Goal: Transaction & Acquisition: Register for event/course

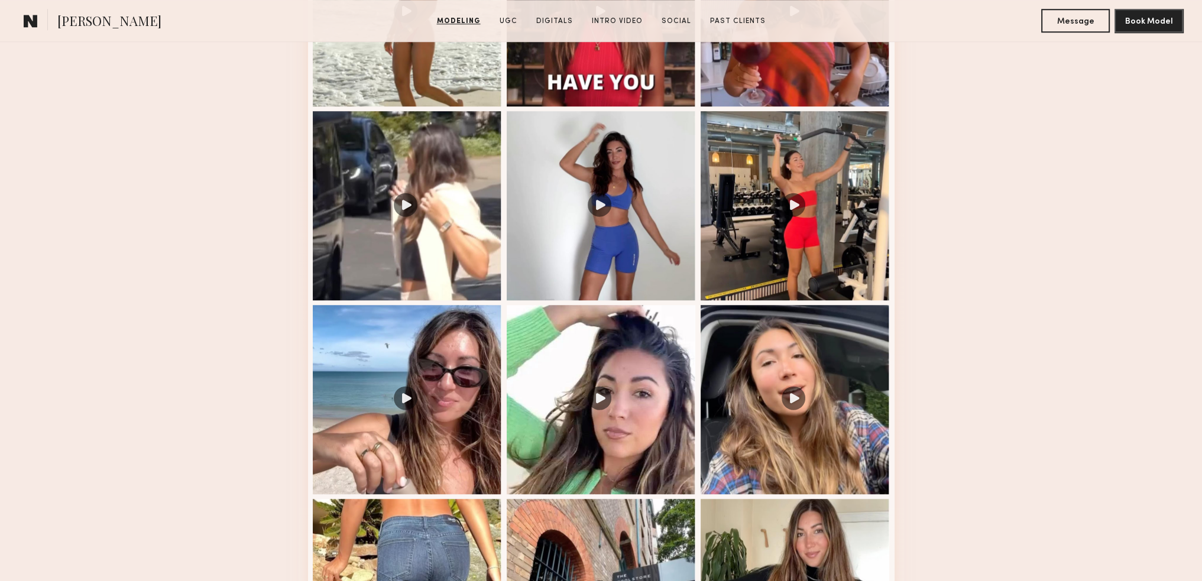
scroll to position [1379, 0]
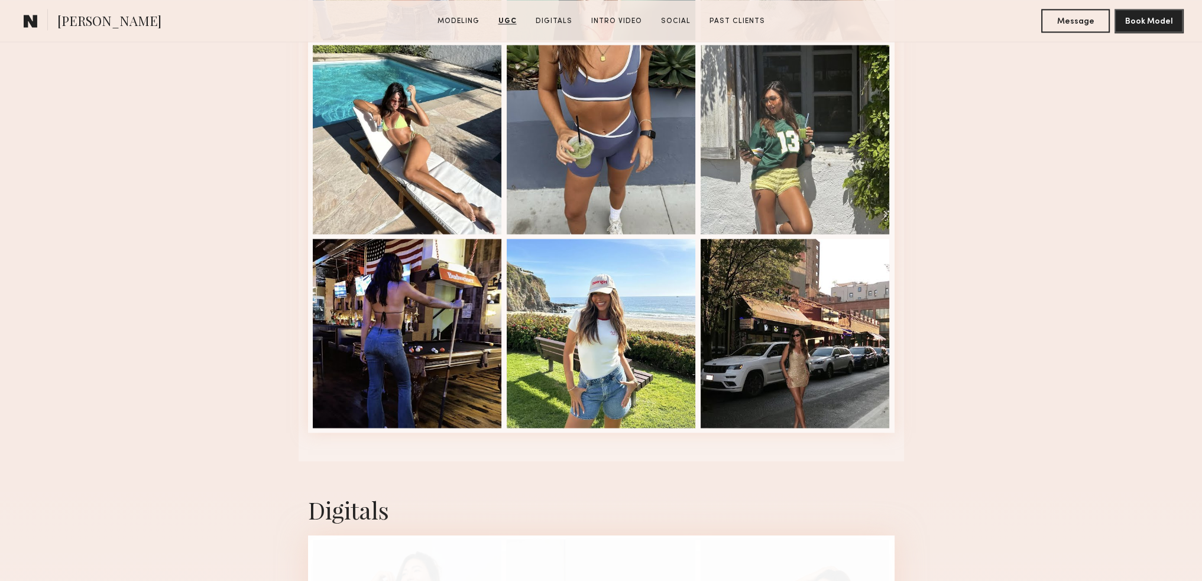
scroll to position [2621, 0]
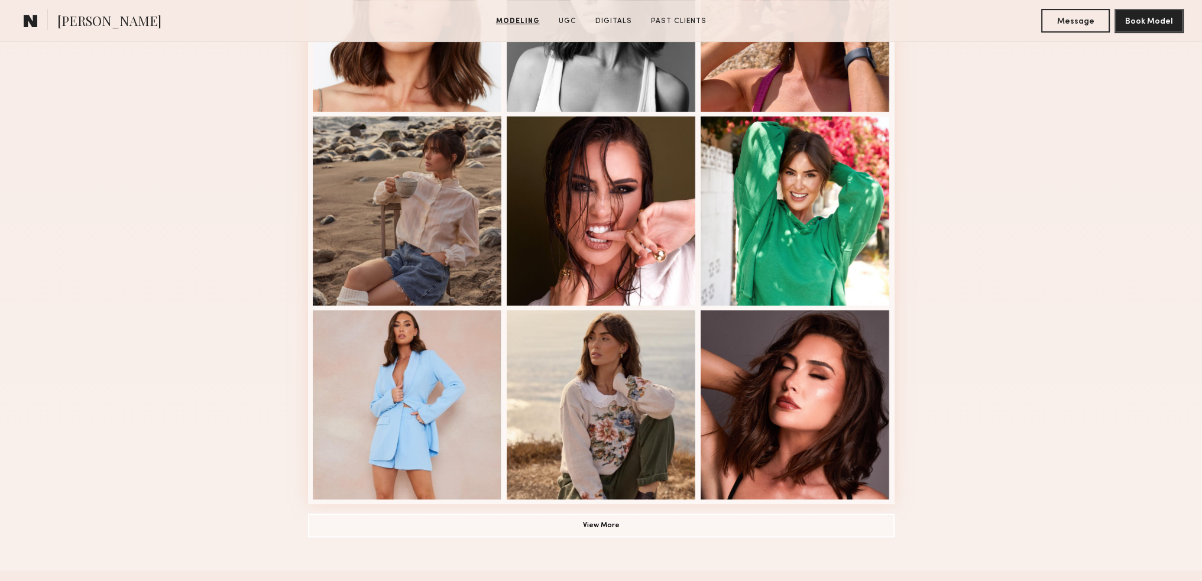
scroll to position [689, 0]
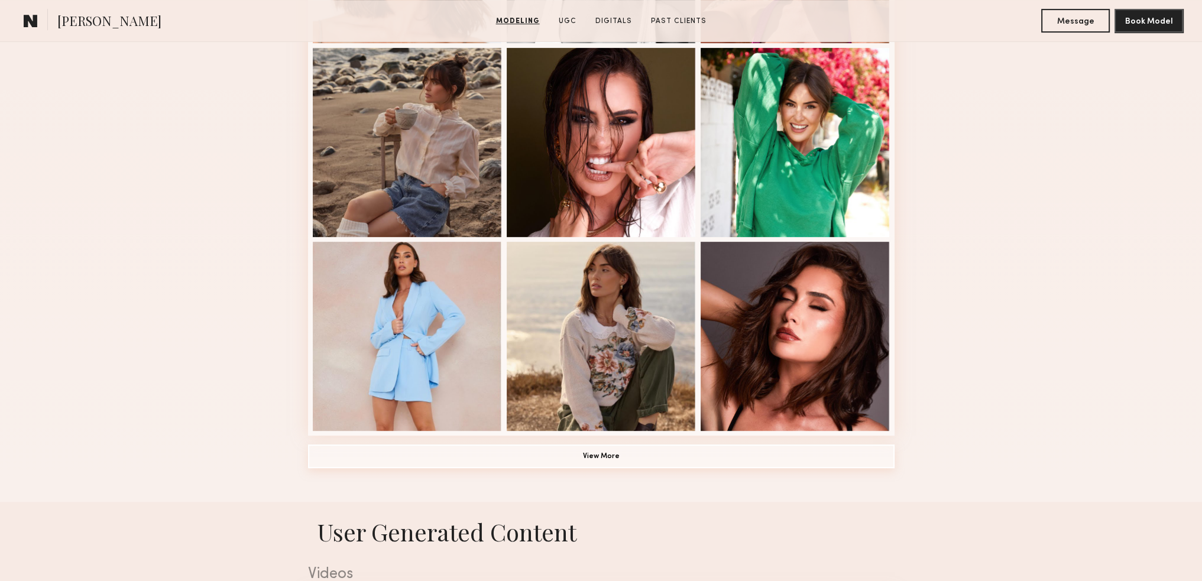
click at [624, 464] on button "View More" at bounding box center [601, 457] width 586 height 24
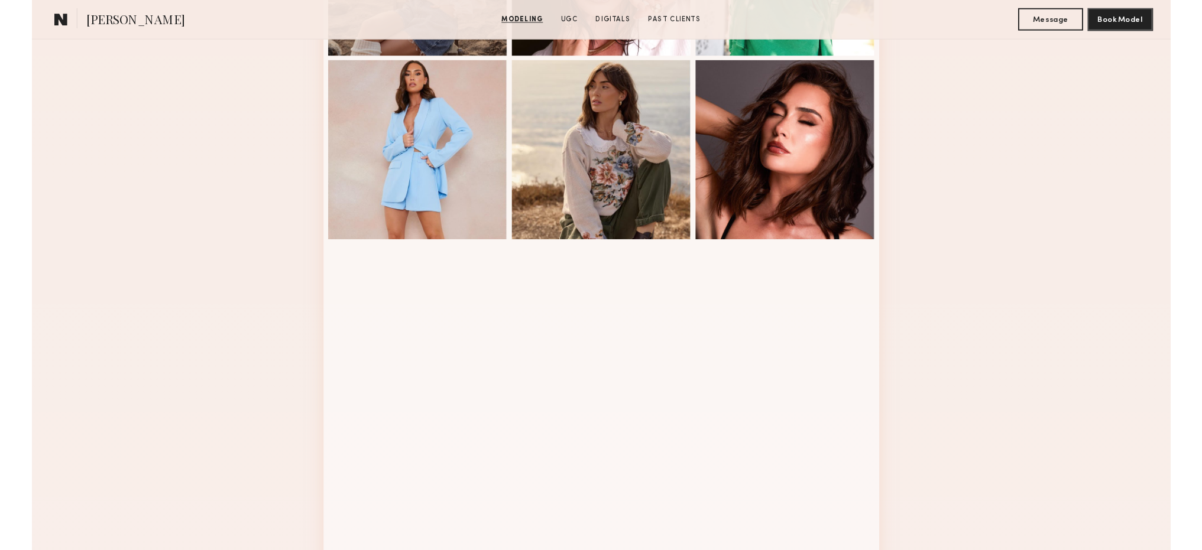
scroll to position [965, 0]
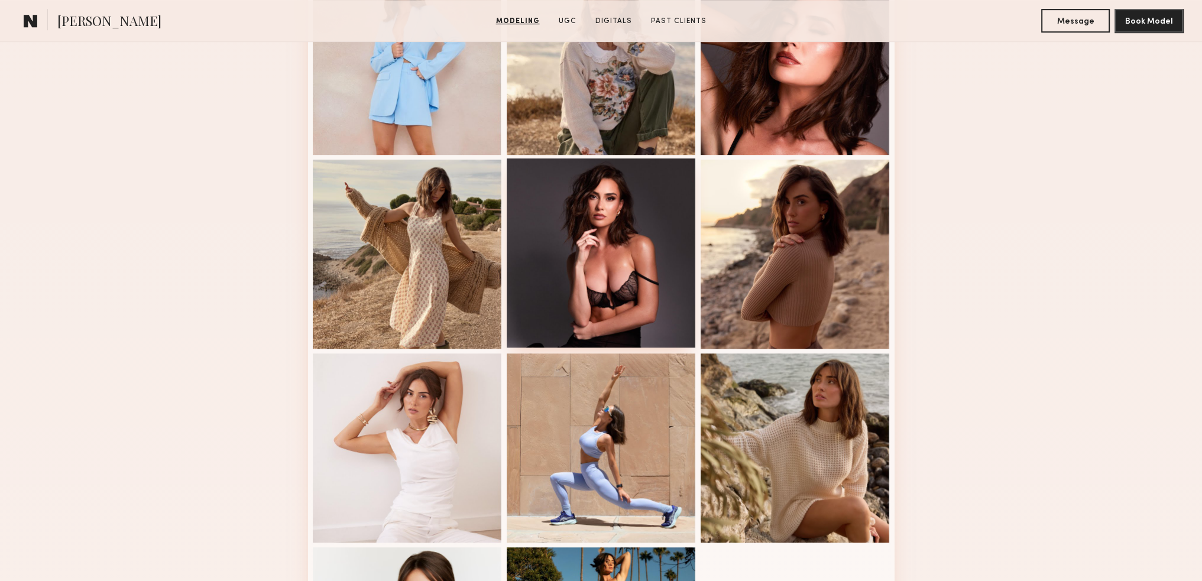
click at [624, 326] on div at bounding box center [601, 252] width 189 height 189
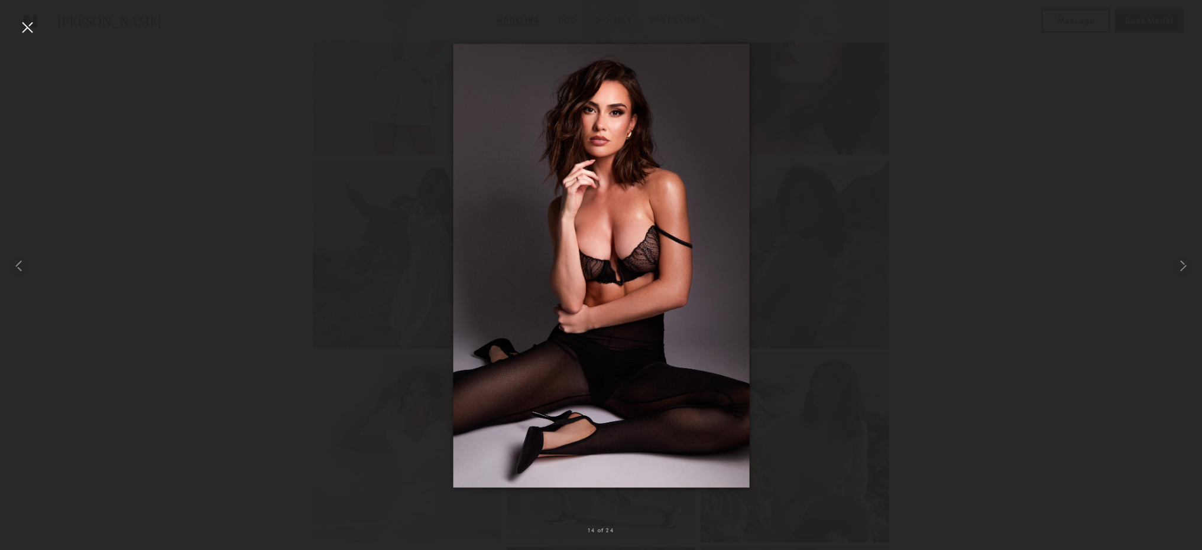
click at [845, 221] on div at bounding box center [601, 266] width 1202 height 494
click at [28, 35] on div at bounding box center [27, 27] width 19 height 19
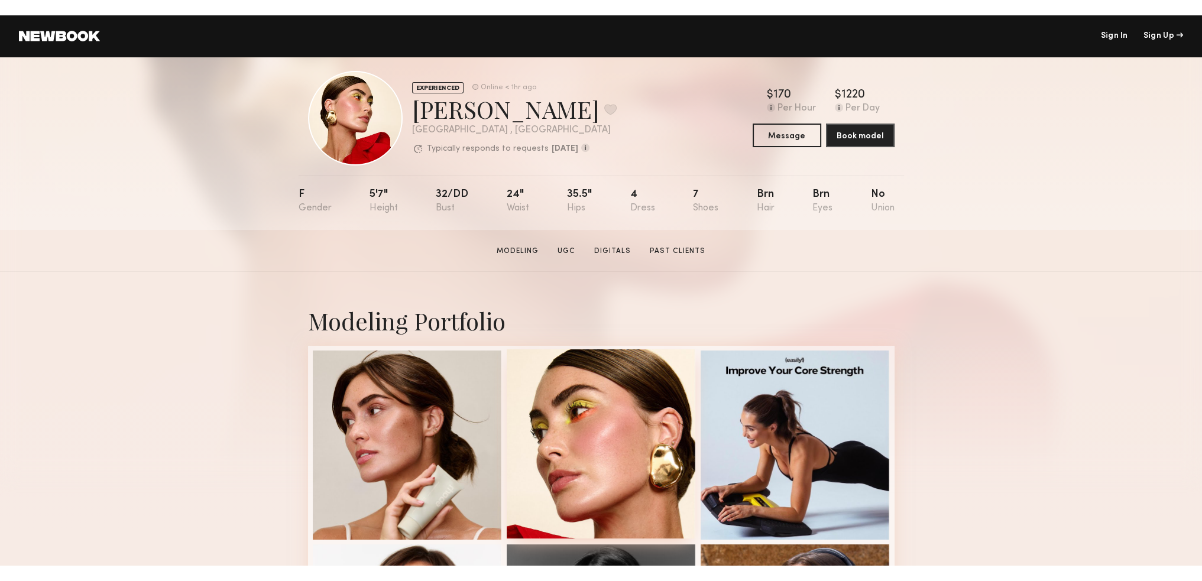
scroll to position [0, 0]
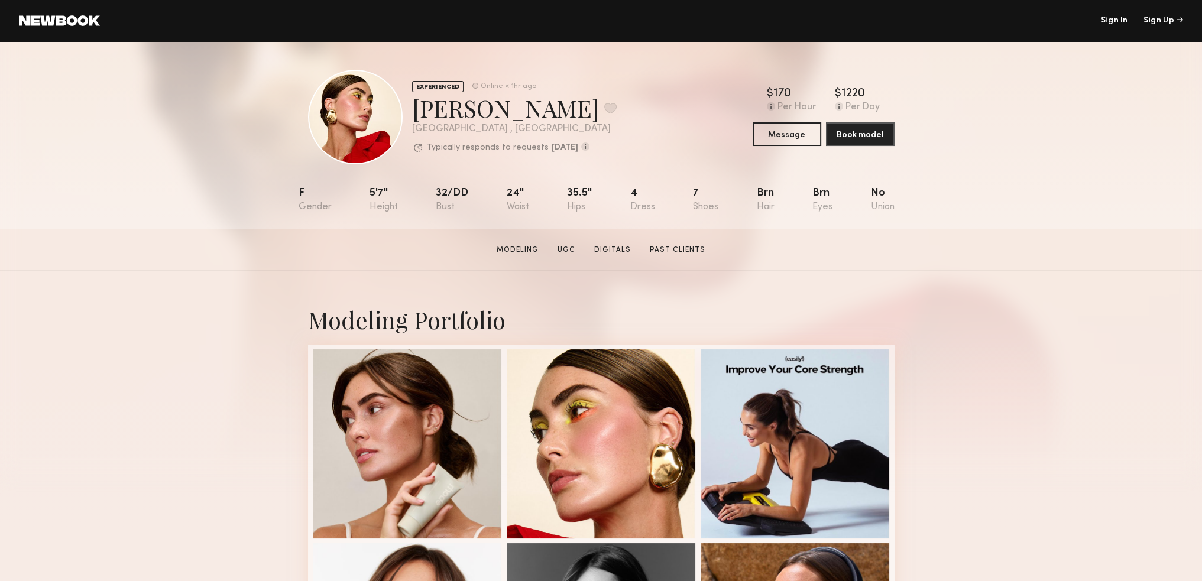
click at [923, 251] on section "Louise M. Modeling UGC Digitals Past Clients Message Book Model" at bounding box center [601, 250] width 1202 height 42
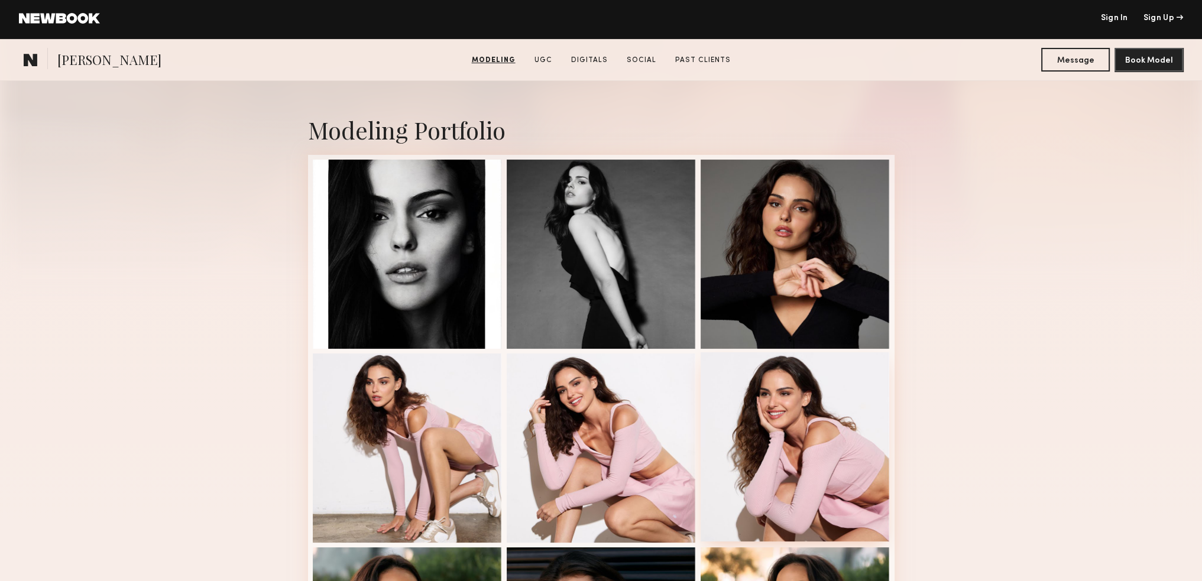
scroll to position [138, 0]
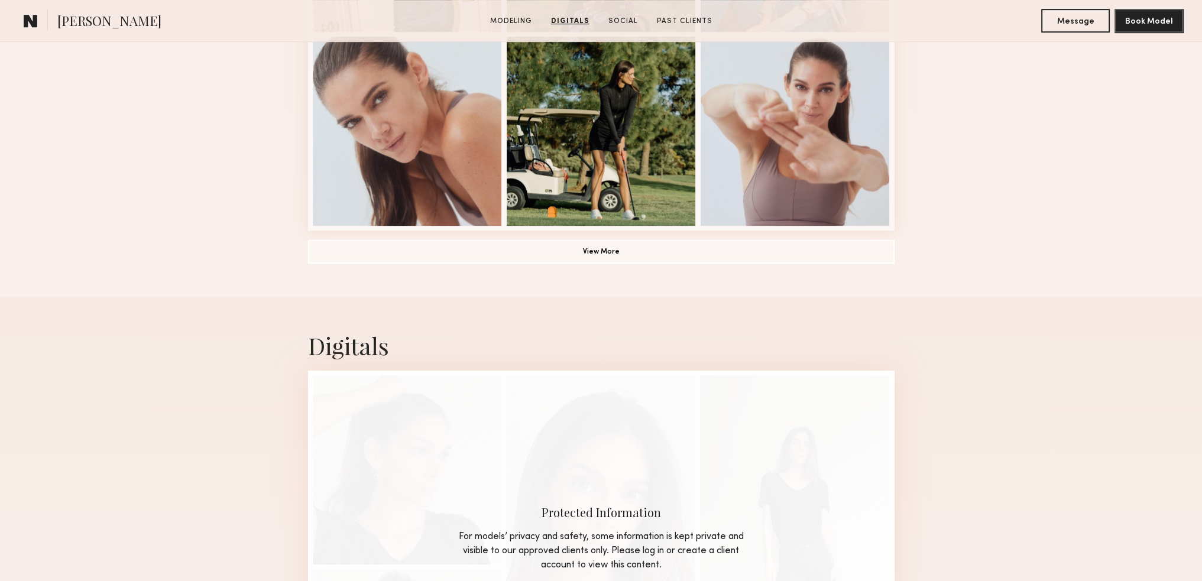
scroll to position [828, 0]
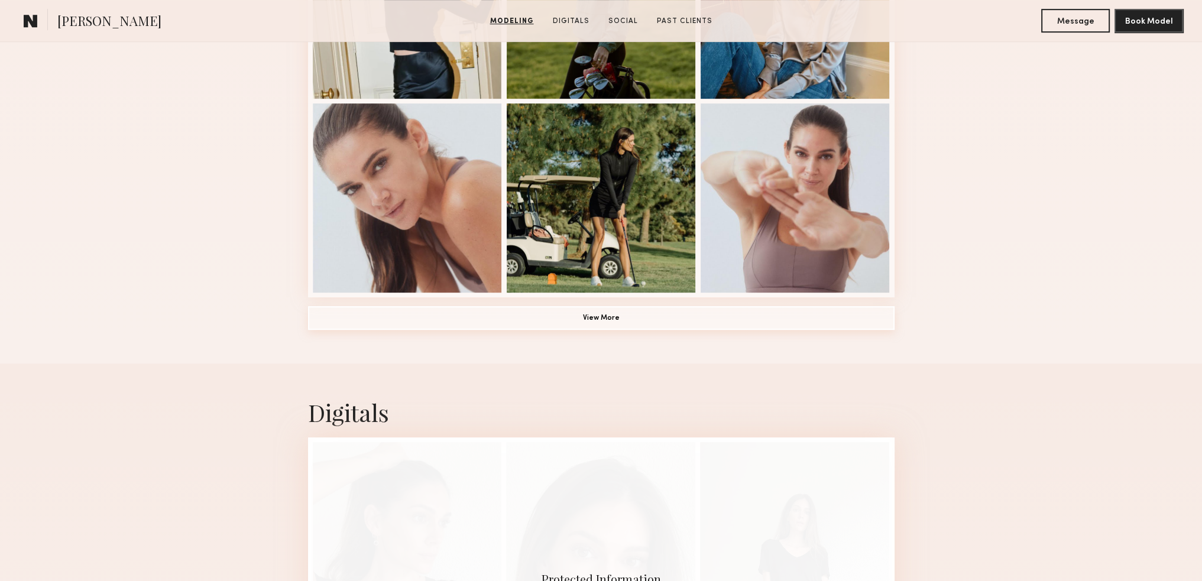
click at [597, 329] on button "View More" at bounding box center [601, 318] width 586 height 24
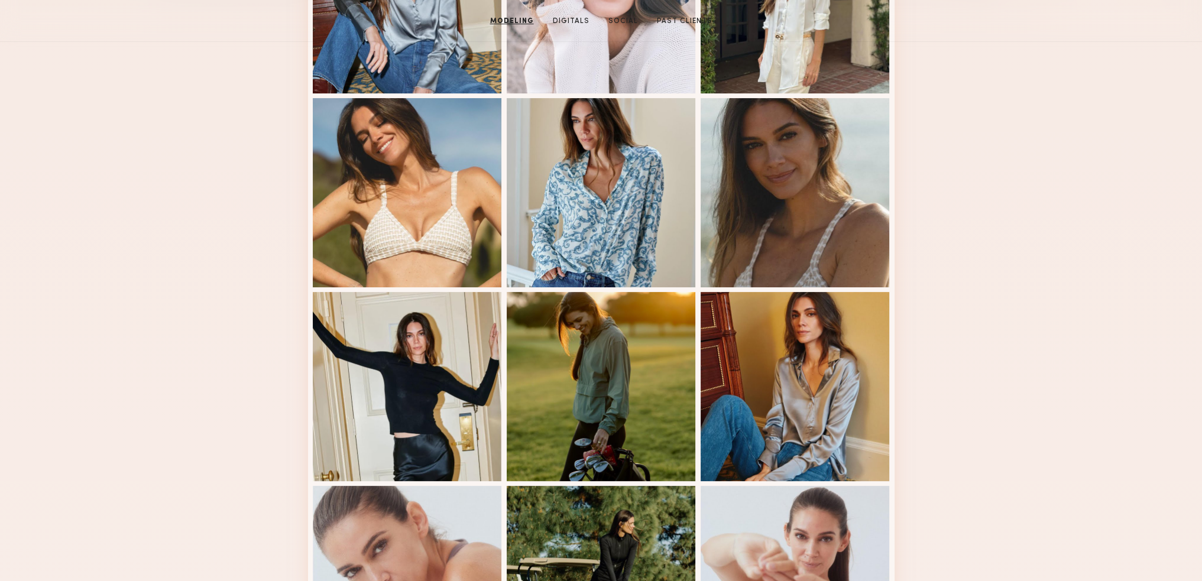
scroll to position [0, 0]
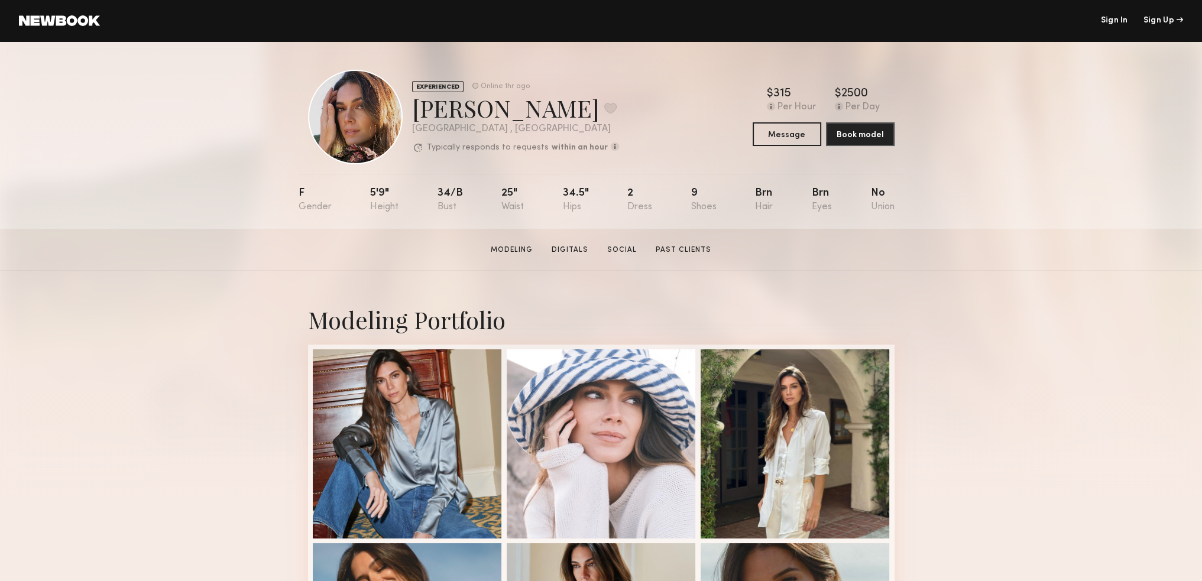
click at [83, 20] on link at bounding box center [59, 20] width 81 height 11
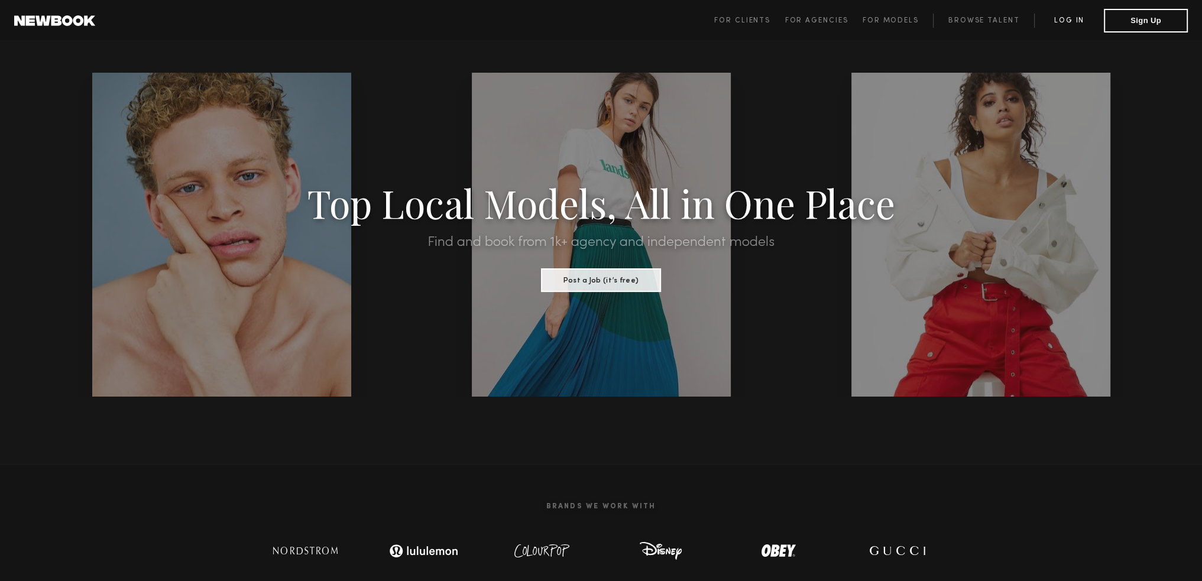
click at [1067, 22] on link "Log in" at bounding box center [1069, 21] width 70 height 14
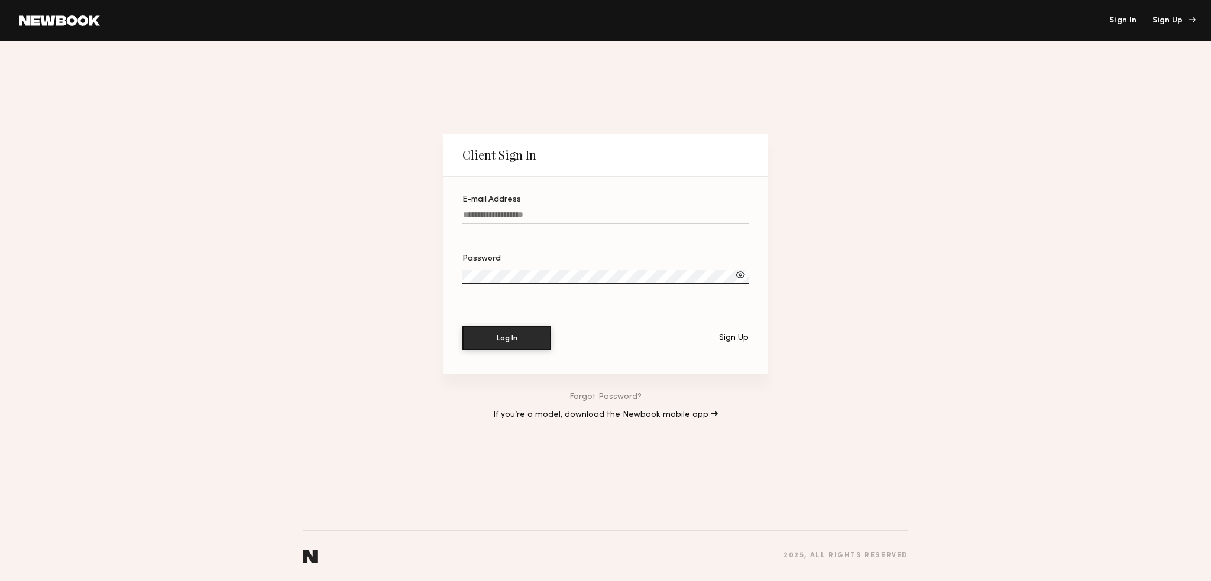
click at [1173, 21] on div "Sign Up" at bounding box center [1172, 21] width 40 height 8
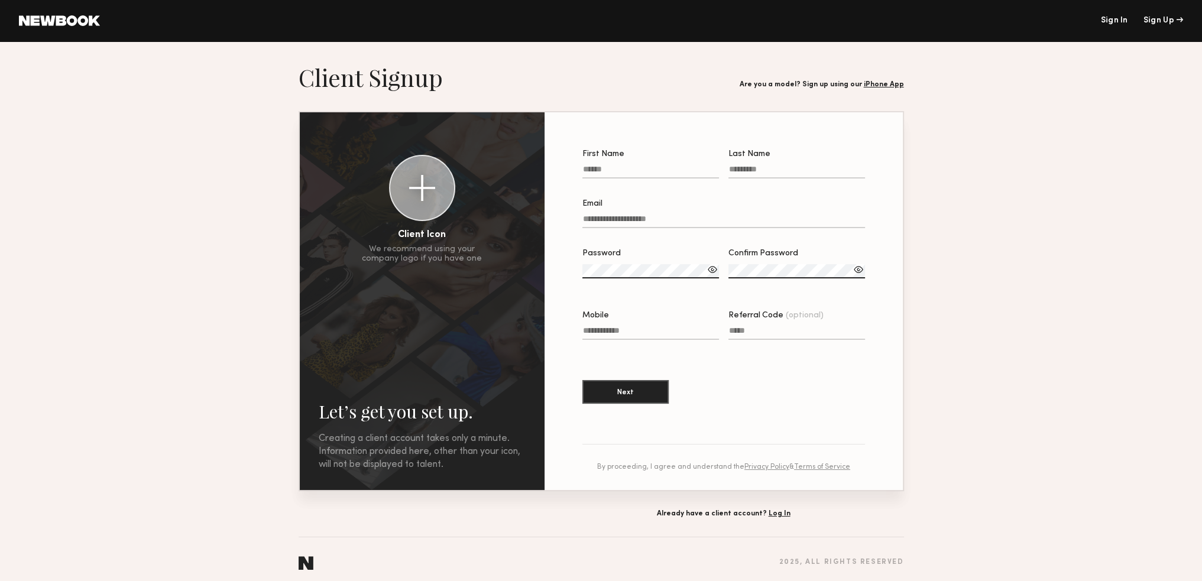
click at [634, 168] on input "First Name" at bounding box center [650, 172] width 137 height 14
type input "******"
type input "**********"
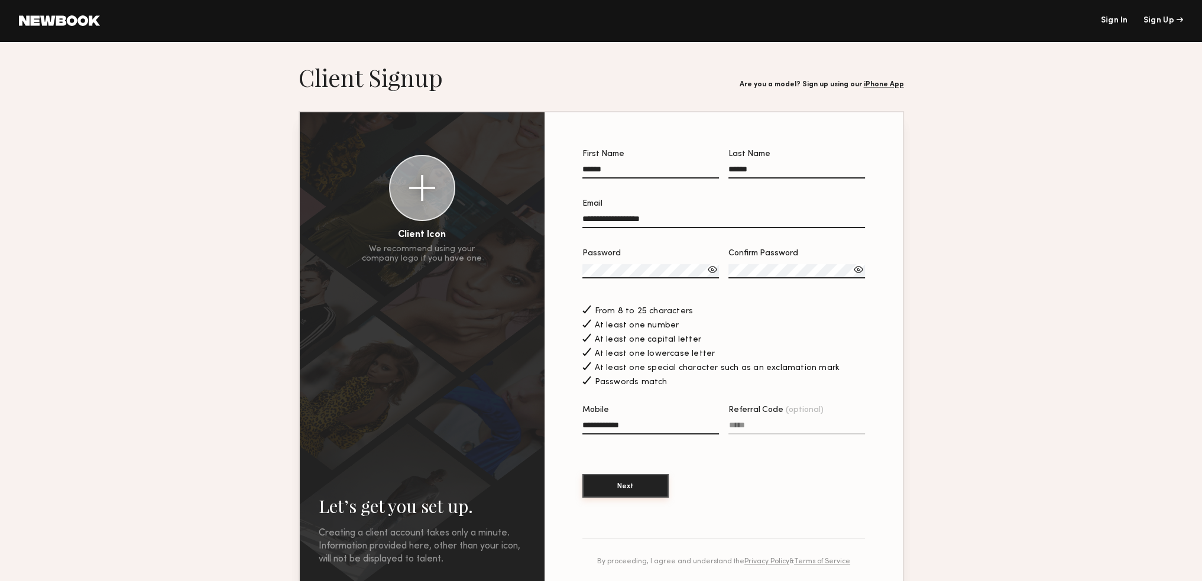
click at [633, 494] on button "Next" at bounding box center [625, 486] width 86 height 24
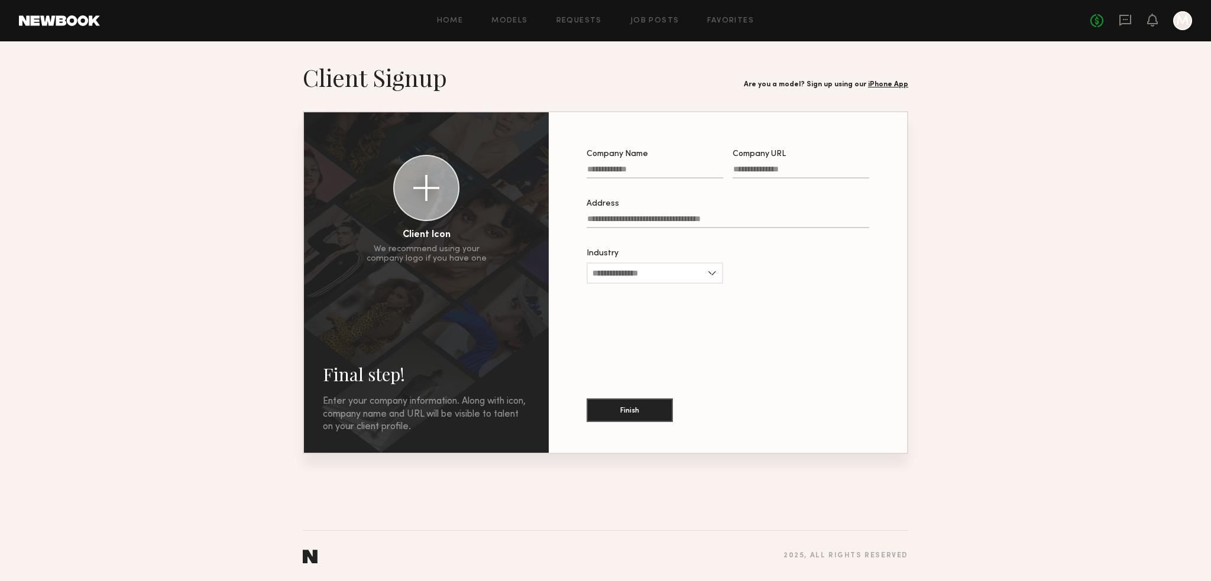
click at [672, 163] on label "Company Name" at bounding box center [654, 170] width 137 height 40
click at [672, 165] on input "Company Name" at bounding box center [654, 172] width 137 height 14
type input "**********"
click at [627, 281] on input "Industry" at bounding box center [654, 273] width 137 height 21
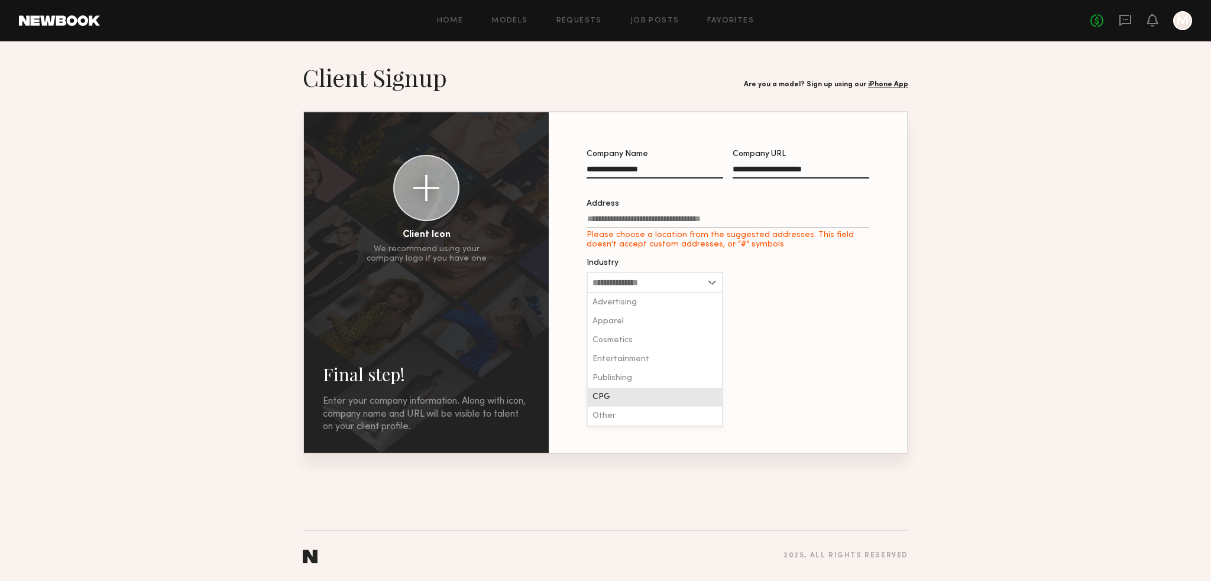
click at [646, 407] on div "CPG" at bounding box center [655, 397] width 134 height 19
type input "***"
click at [667, 212] on label "Address Please choose a location from the suggested addresses. This field doesn…" at bounding box center [727, 225] width 283 height 50
click at [667, 215] on input "Address Please choose a location from the suggested addresses. This field doesn…" at bounding box center [727, 222] width 283 height 14
click at [667, 219] on input "Address Please choose a location from the suggested addresses. This field doesn…" at bounding box center [727, 222] width 283 height 14
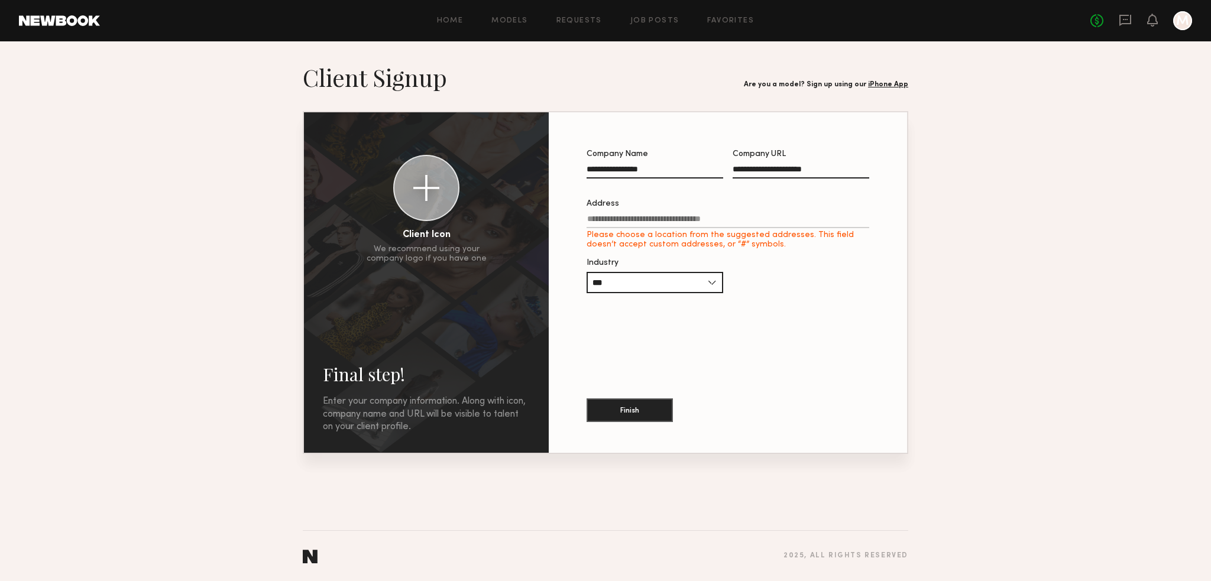
paste input "**********"
type input "**********"
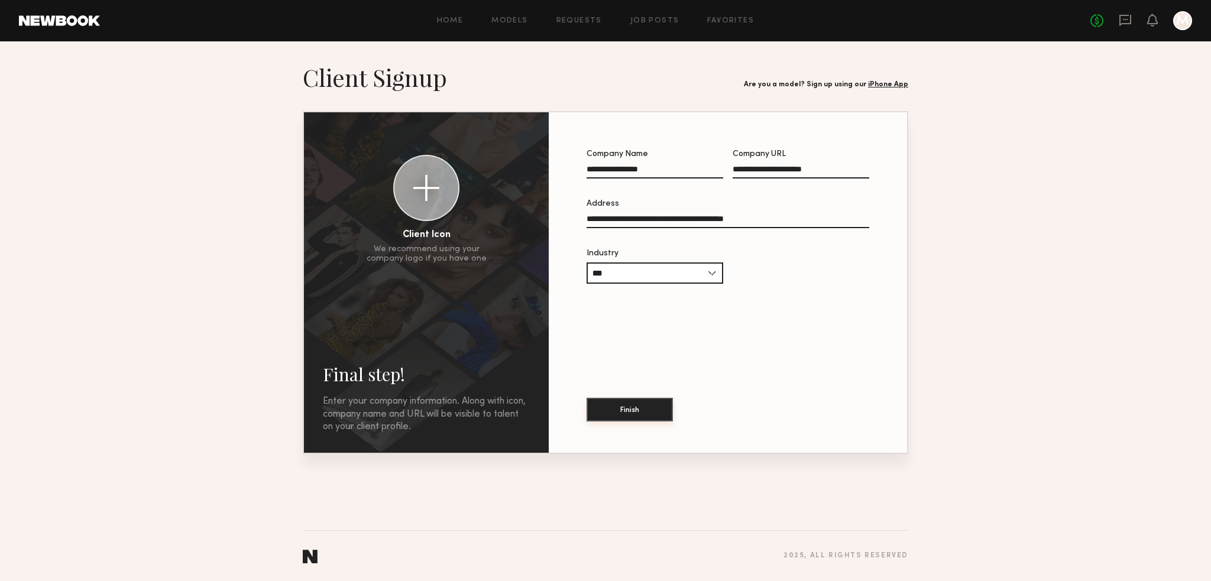
click at [650, 403] on button "Finish" at bounding box center [629, 410] width 86 height 24
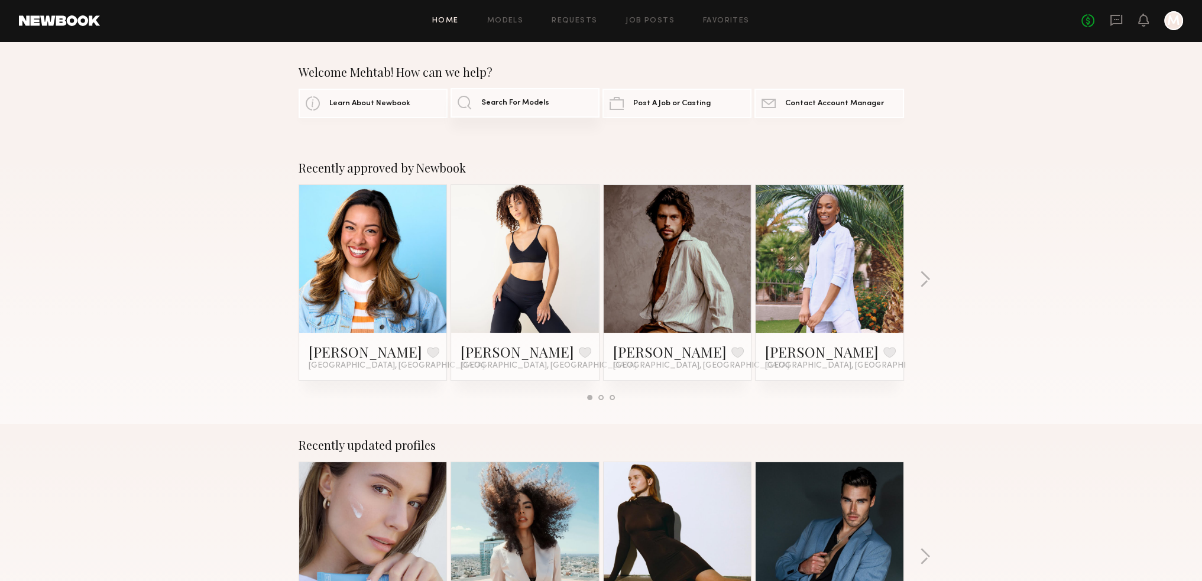
click at [532, 101] on span "Search For Models" at bounding box center [515, 103] width 68 height 8
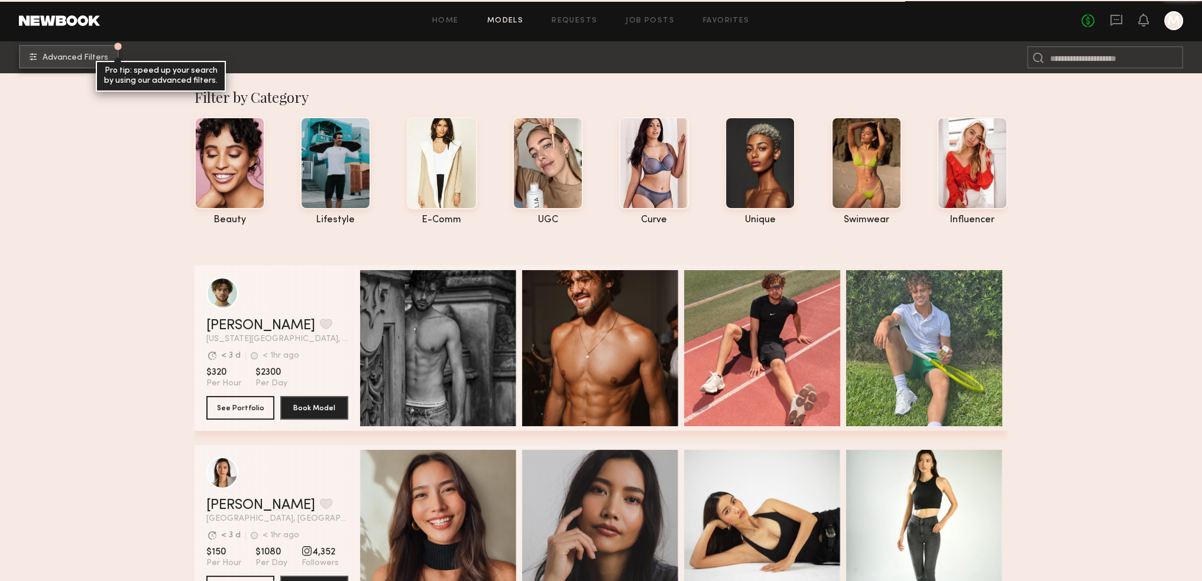
click at [45, 54] on span "Advanced Filters" at bounding box center [76, 58] width 66 height 8
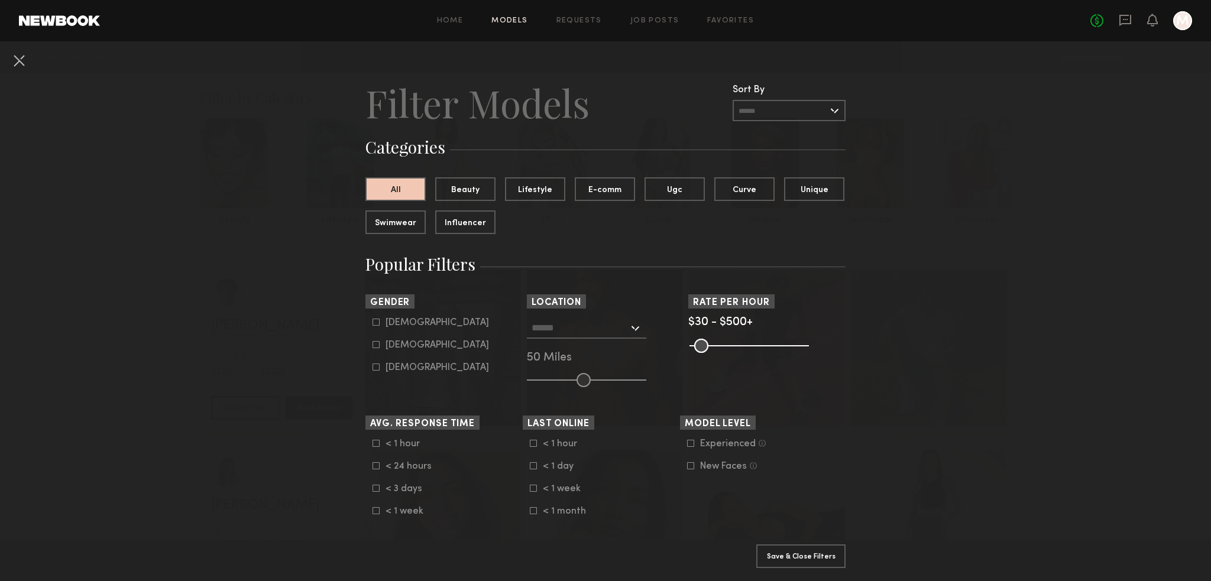
click at [400, 348] on div "Female" at bounding box center [436, 345] width 103 height 7
type input "**"
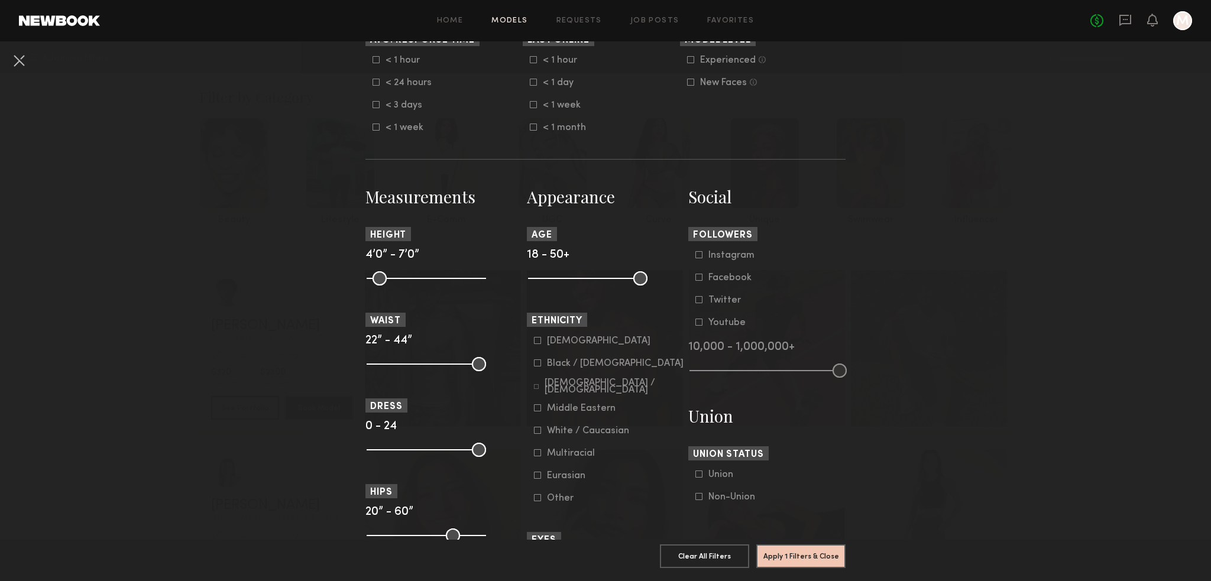
scroll to position [414, 0]
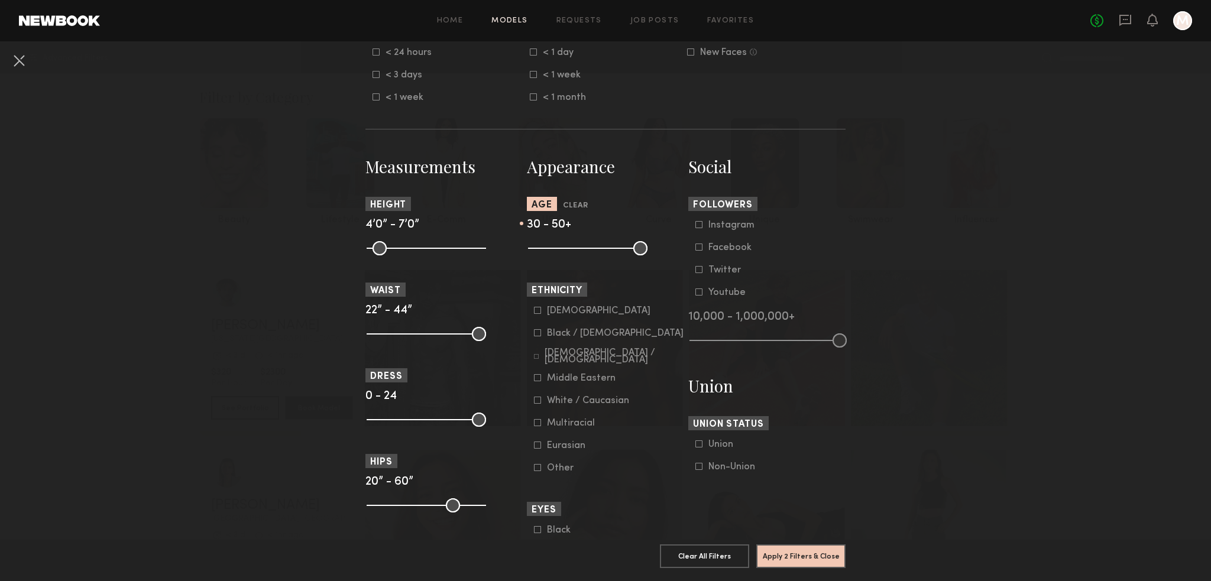
drag, startPoint x: 530, startPoint y: 245, endPoint x: 569, endPoint y: 263, distance: 43.2
type input "**"
click at [569, 255] on input "range" at bounding box center [587, 248] width 119 height 14
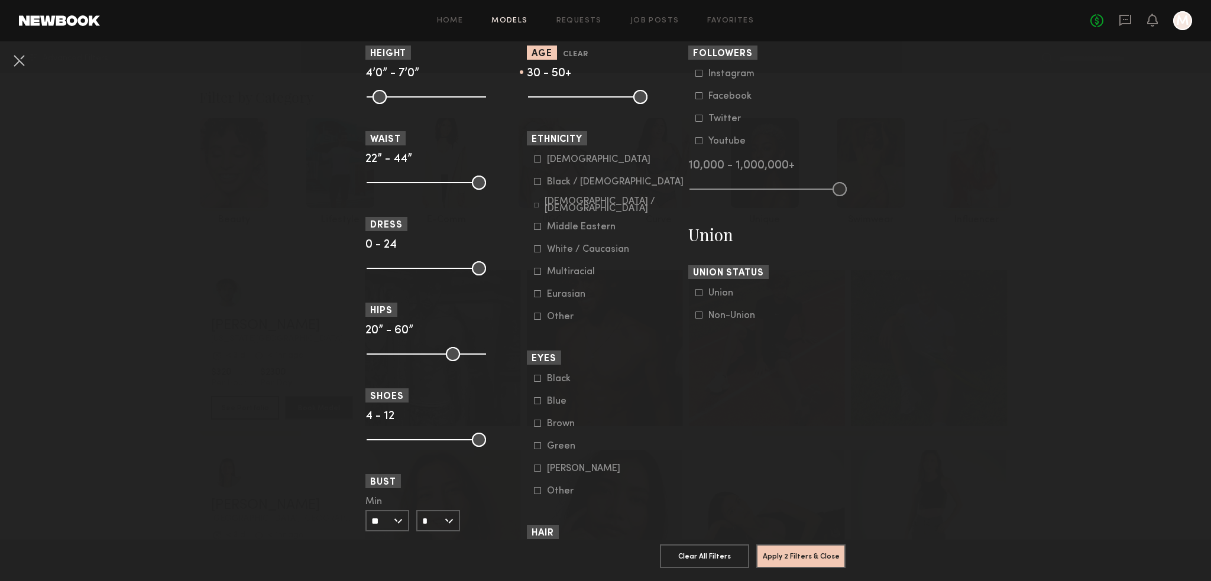
scroll to position [552, 0]
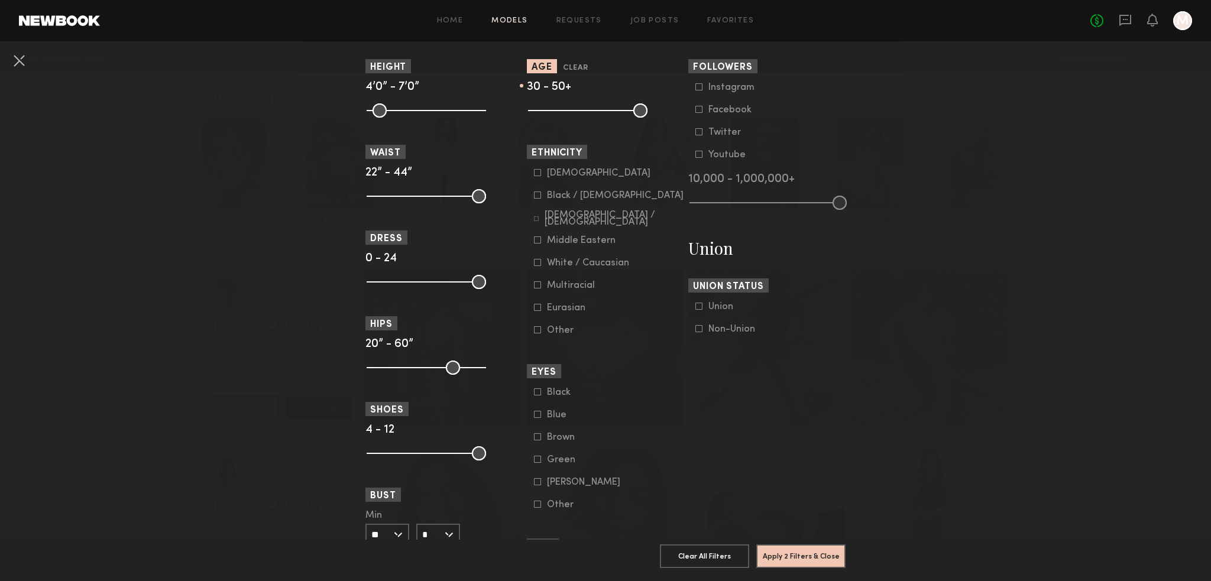
drag, startPoint x: 474, startPoint y: 187, endPoint x: 469, endPoint y: 192, distance: 7.1
click at [469, 192] on nb-browse-filter "Waist 22” - 44”" at bounding box center [443, 173] width 157 height 57
drag, startPoint x: 476, startPoint y: 193, endPoint x: 403, endPoint y: 215, distance: 75.9
type input "**"
click at [403, 203] on input "range" at bounding box center [426, 196] width 119 height 14
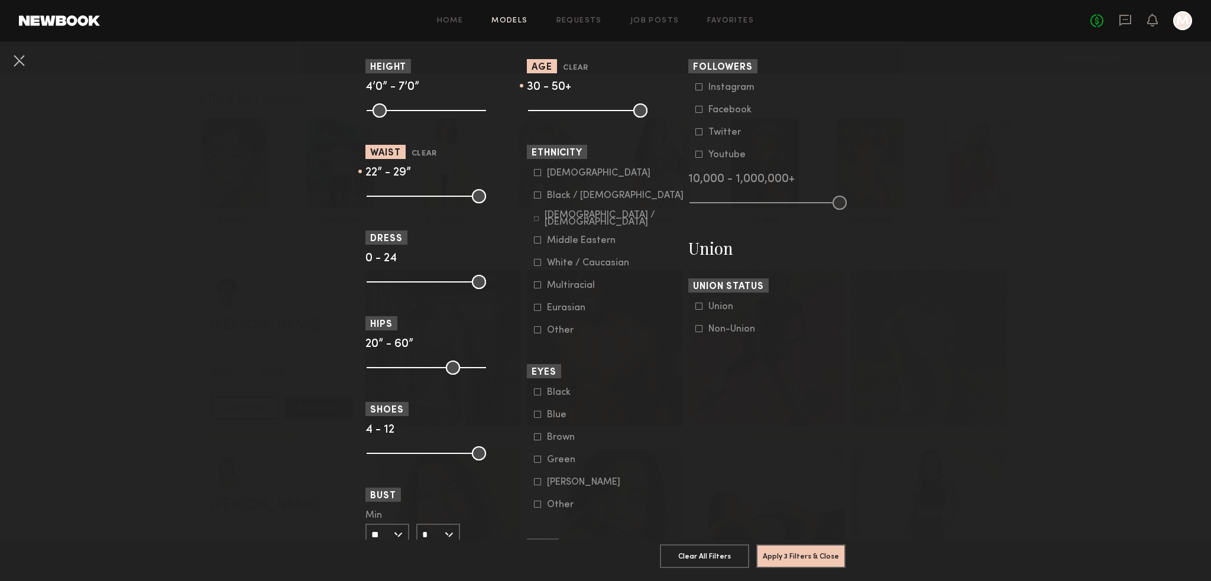
scroll to position [689, 0]
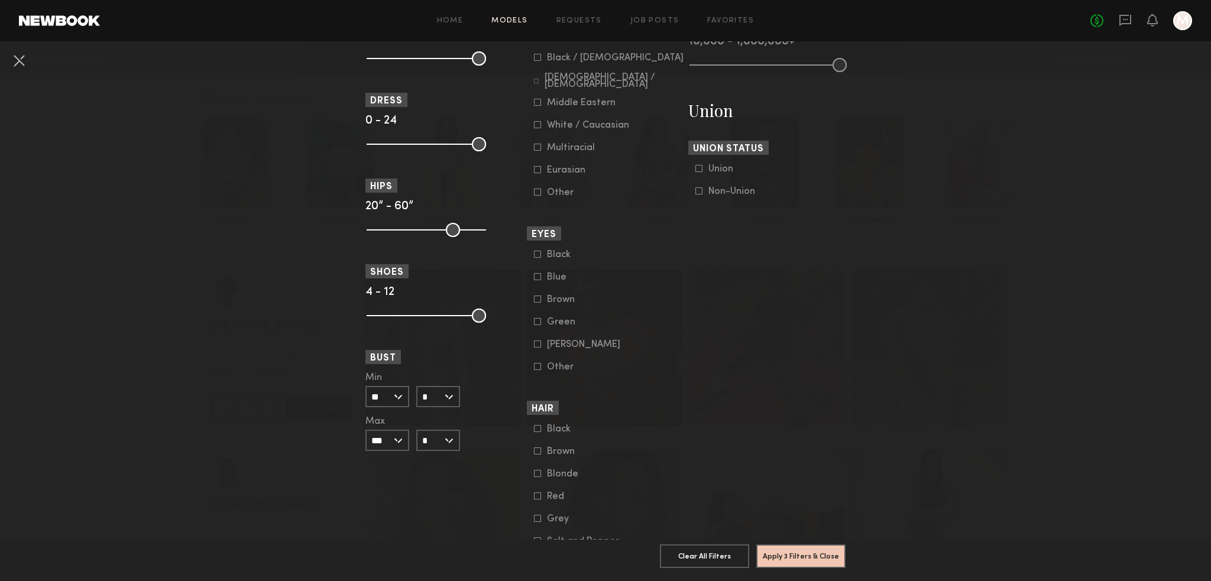
click at [393, 400] on input "**" at bounding box center [387, 396] width 44 height 21
click at [279, 432] on nb-browse-filters "Clear All Filter Models Filter Models Sort By Clear Rate LOW TO HIGH HIGH TO LO…" at bounding box center [605, 0] width 1211 height 1297
click at [388, 398] on input "**" at bounding box center [387, 396] width 44 height 21
click at [432, 397] on input "*" at bounding box center [438, 396] width 44 height 21
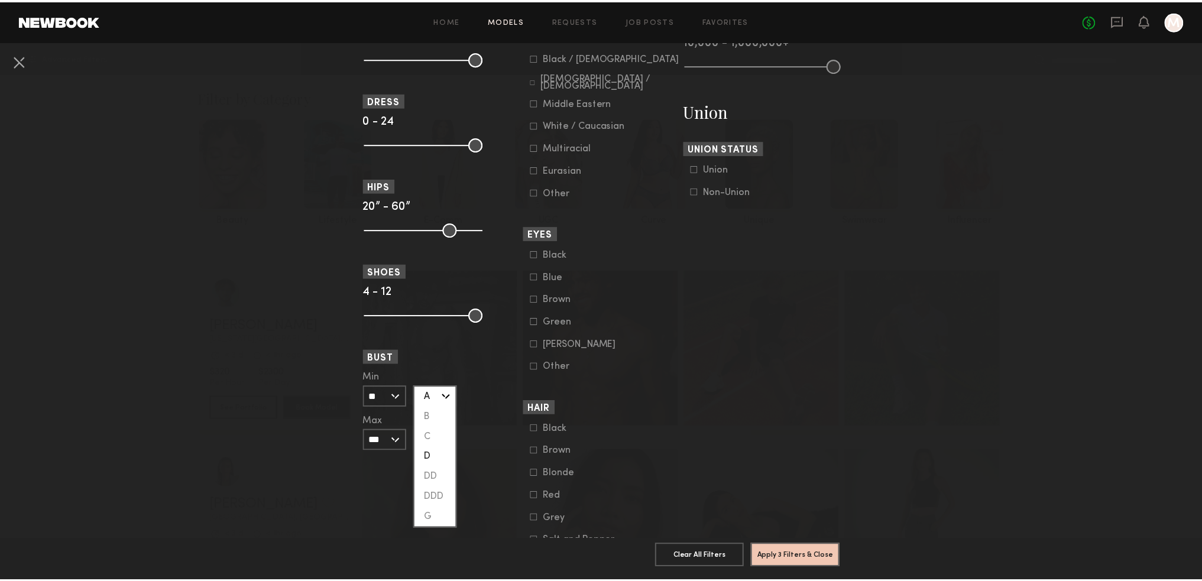
scroll to position [7, 0]
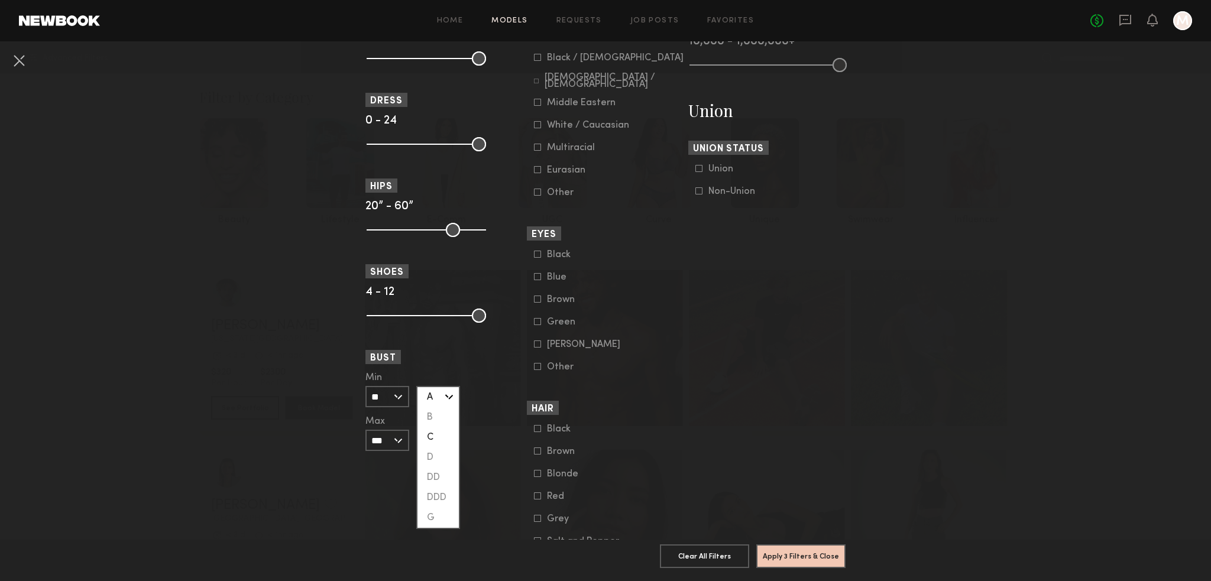
click at [429, 433] on div "C" at bounding box center [437, 437] width 41 height 20
type input "*"
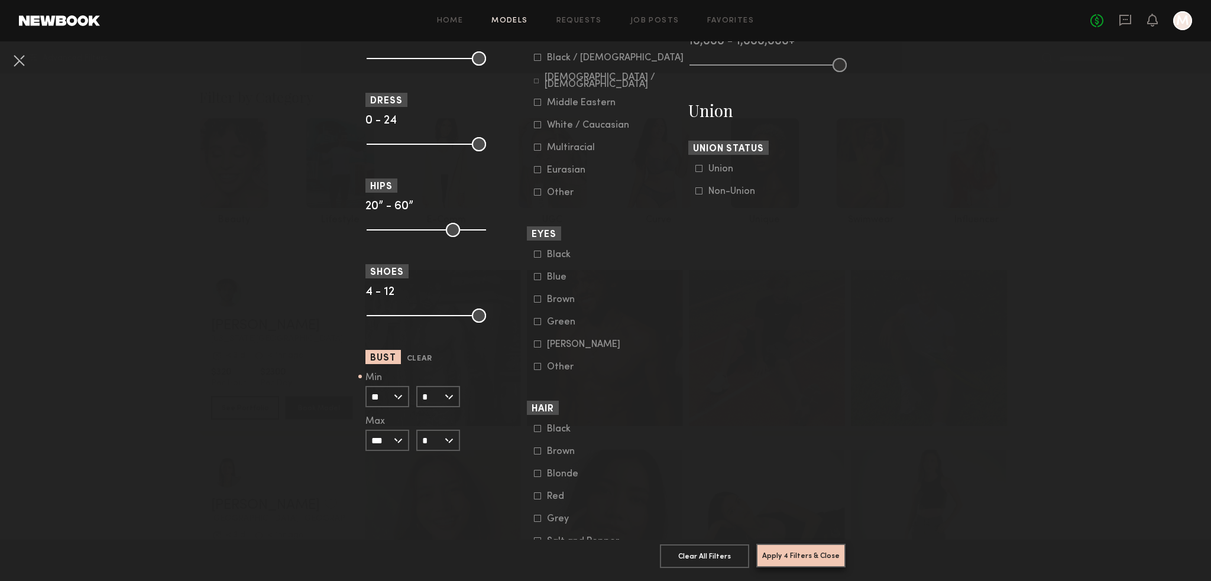
click at [807, 544] on button "Apply 4 Filters & Close" at bounding box center [800, 556] width 89 height 24
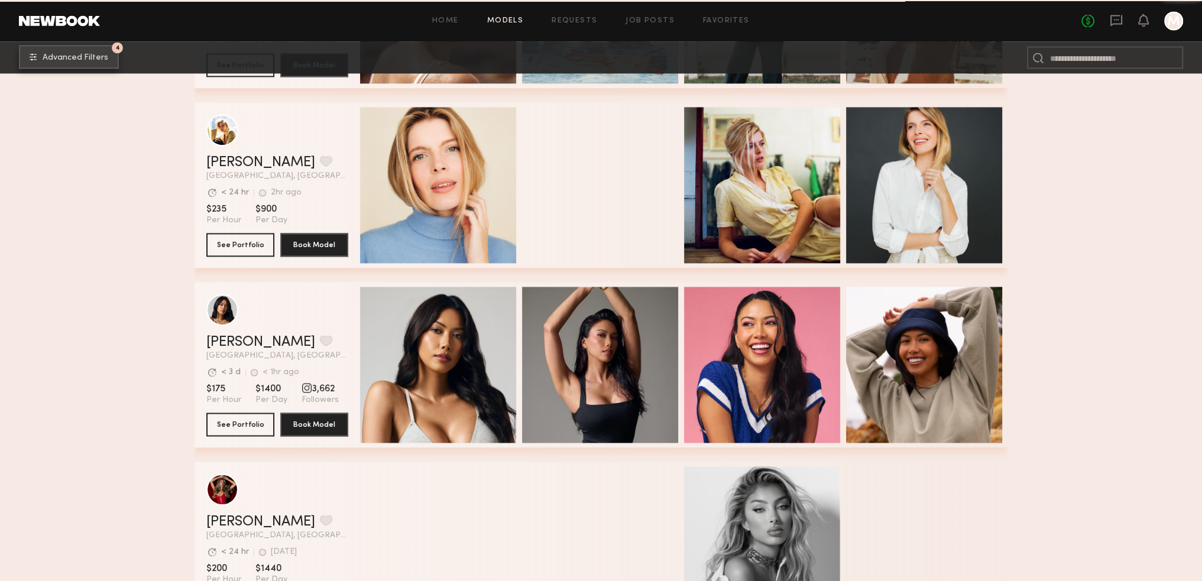
scroll to position [2575, 0]
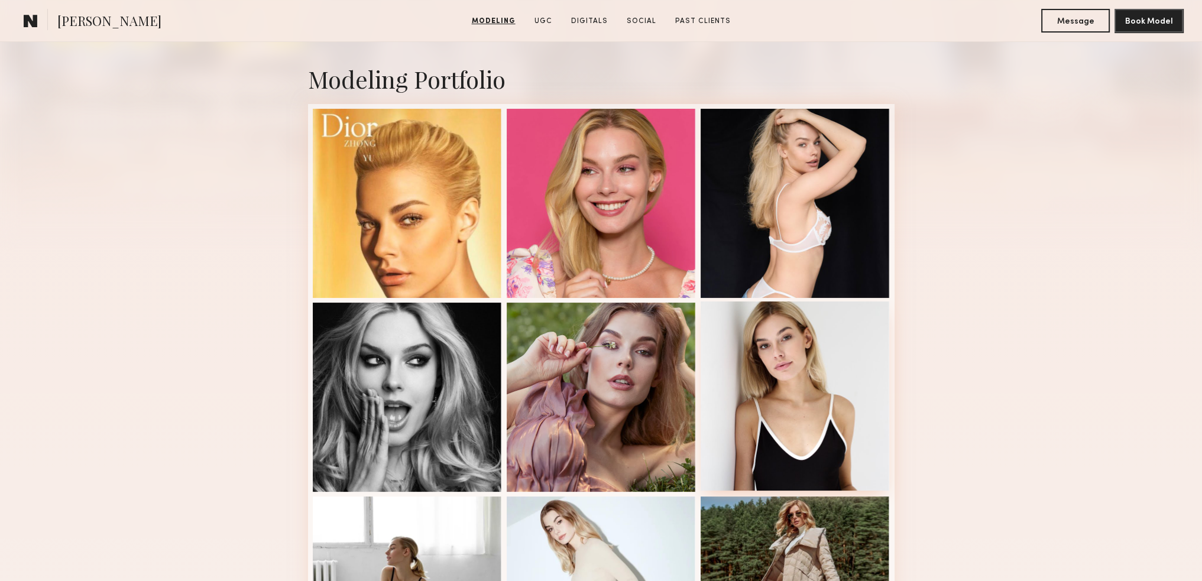
scroll to position [138, 0]
